Goal: Task Accomplishment & Management: Manage account settings

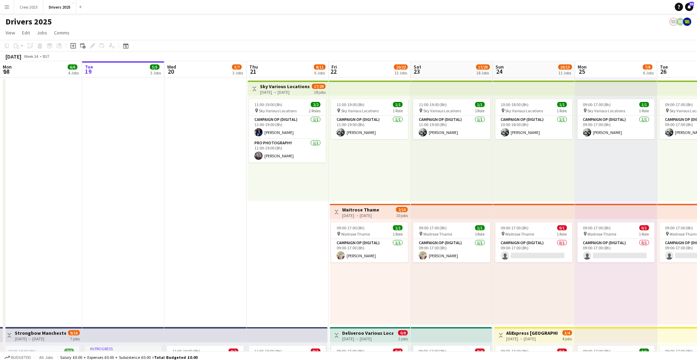
scroll to position [0, 206]
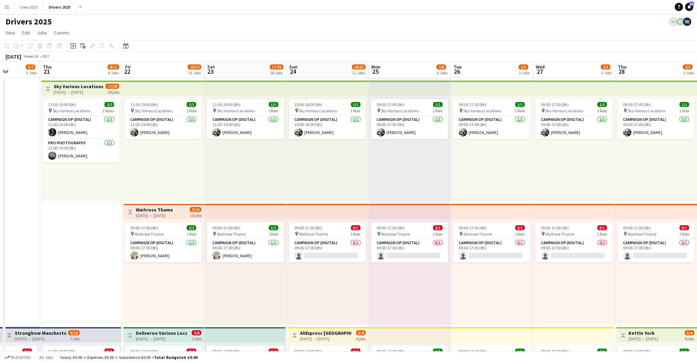
click at [511, 172] on div "09:00-17:00 (8h) 1/1 pin Sky Various Locations 1 Role Campaign Op (Digital) [DA…" at bounding box center [492, 148] width 82 height 105
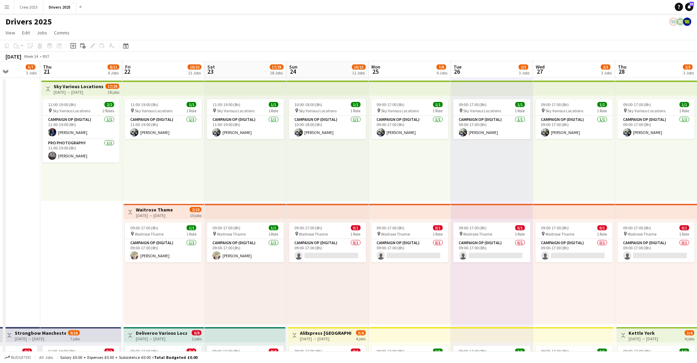
click at [468, 169] on div "09:00-17:00 (8h) 1/1 pin Sky Various Locations 1 Role Campaign Op (Digital) [DA…" at bounding box center [492, 148] width 82 height 105
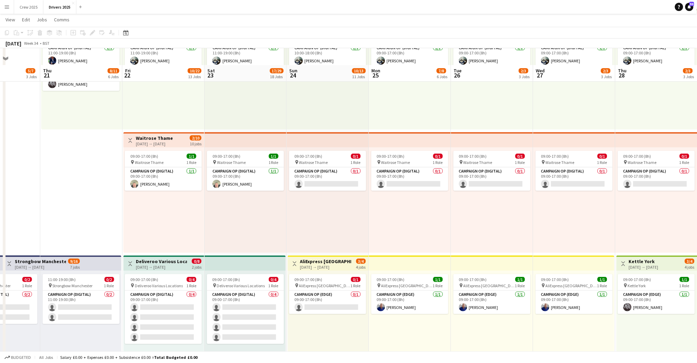
scroll to position [138, 0]
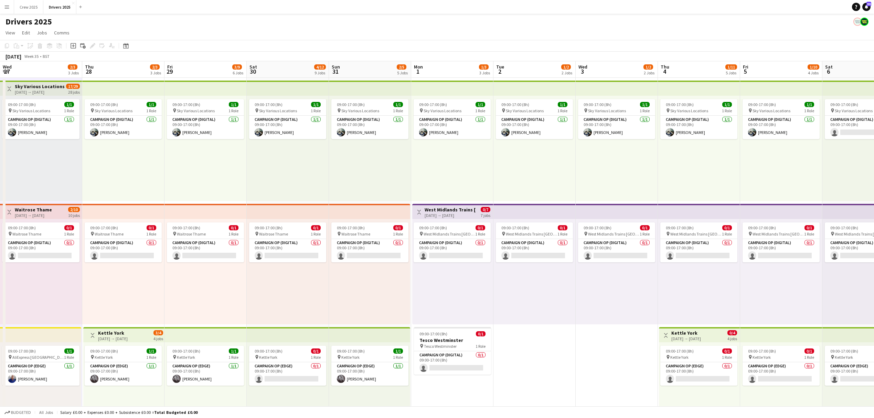
scroll to position [0, 160]
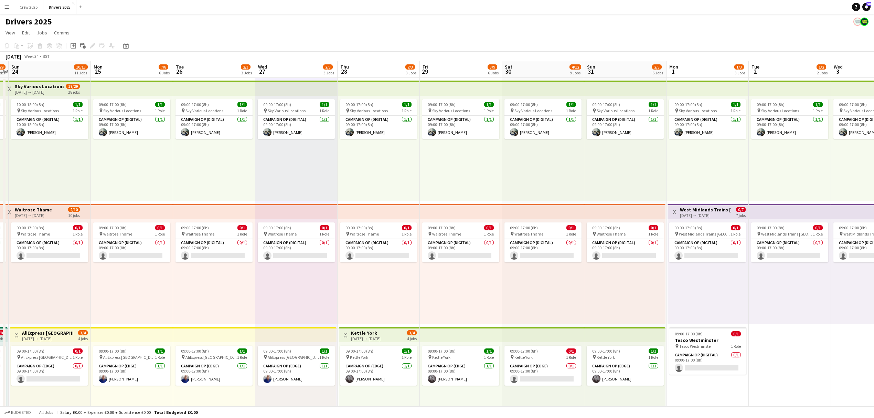
drag, startPoint x: 281, startPoint y: 172, endPoint x: 596, endPoint y: 181, distance: 314.5
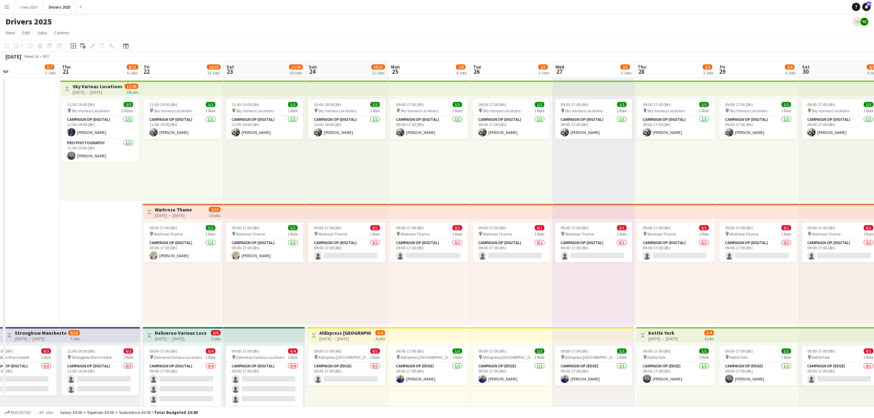
drag, startPoint x: 254, startPoint y: 175, endPoint x: 545, endPoint y: 183, distance: 291.5
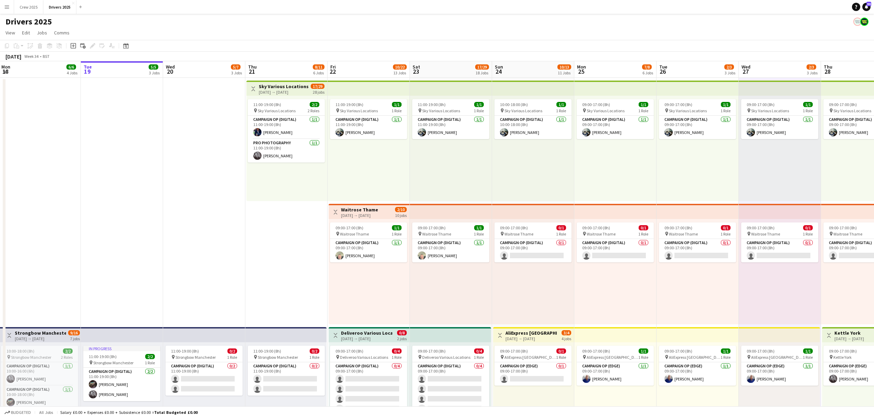
scroll to position [0, 165]
drag, startPoint x: 240, startPoint y: 178, endPoint x: 426, endPoint y: 176, distance: 186.1
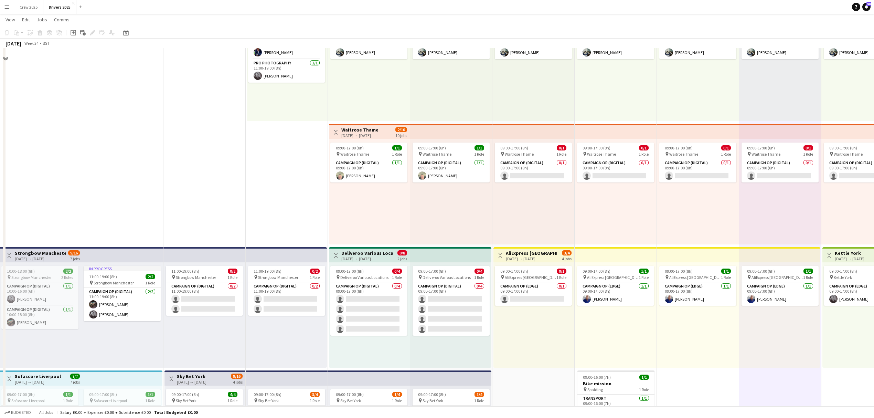
scroll to position [0, 0]
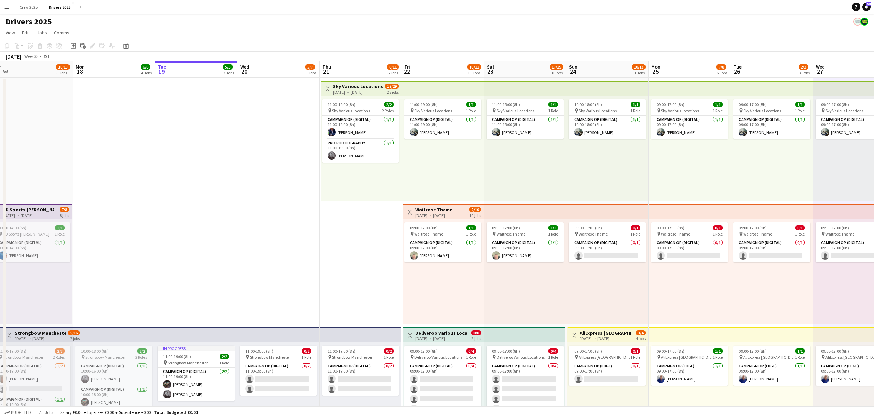
drag, startPoint x: 269, startPoint y: 273, endPoint x: 343, endPoint y: 278, distance: 74.8
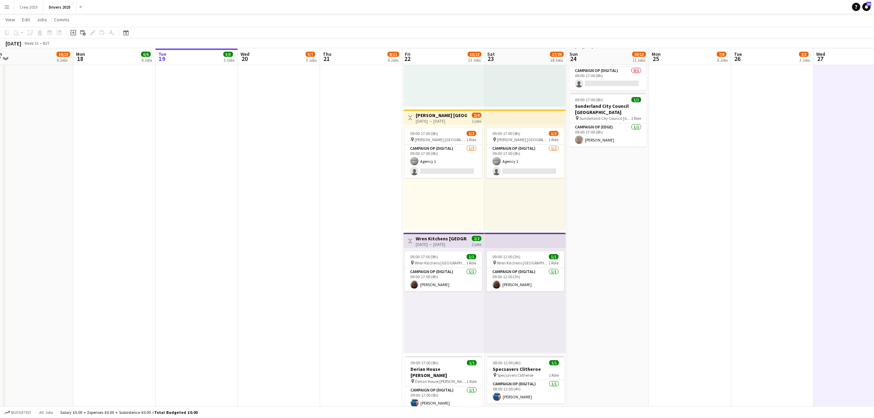
scroll to position [1146, 0]
